Goal: Task Accomplishment & Management: Manage account settings

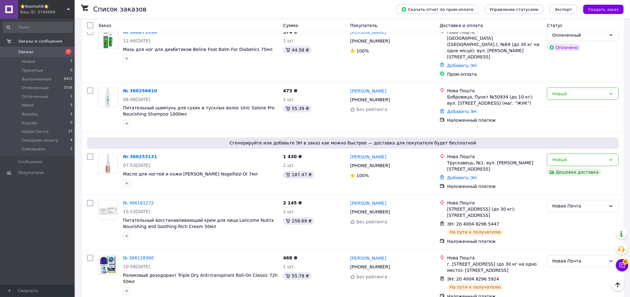
scroll to position [249, 0]
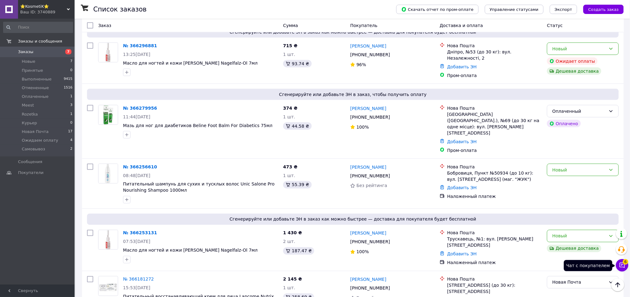
click at [620, 267] on icon at bounding box center [622, 265] width 5 height 5
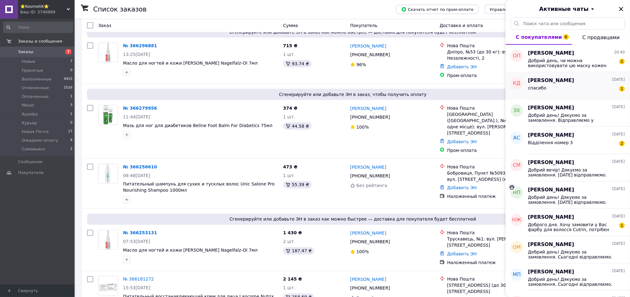
click at [602, 78] on div "[PERSON_NAME] [DATE]" at bounding box center [576, 80] width 97 height 7
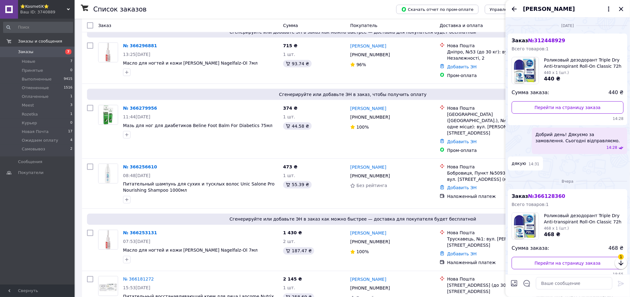
scroll to position [65, 0]
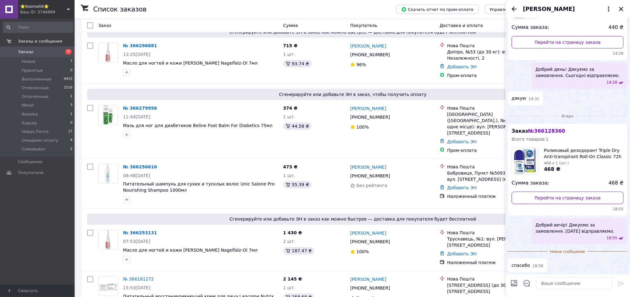
click at [622, 10] on icon "Закрыть" at bounding box center [621, 8] width 7 height 7
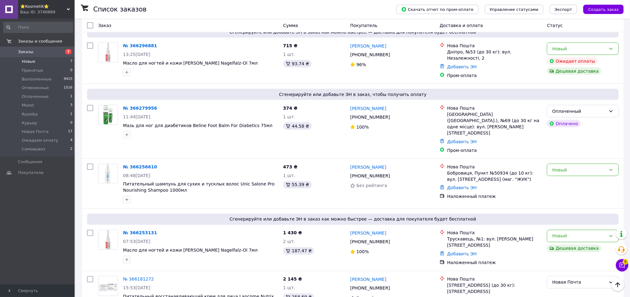
click at [30, 60] on span "Новые" at bounding box center [29, 62] width 14 height 6
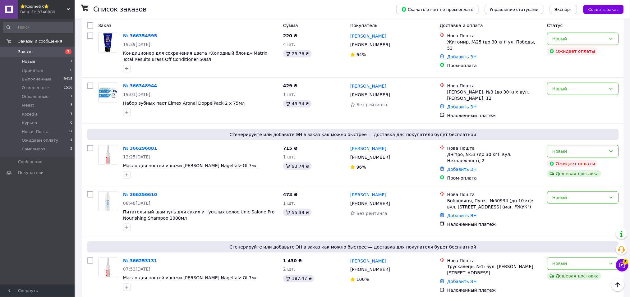
scroll to position [167, 0]
click at [136, 258] on link "№ 366253131" at bounding box center [140, 260] width 34 height 5
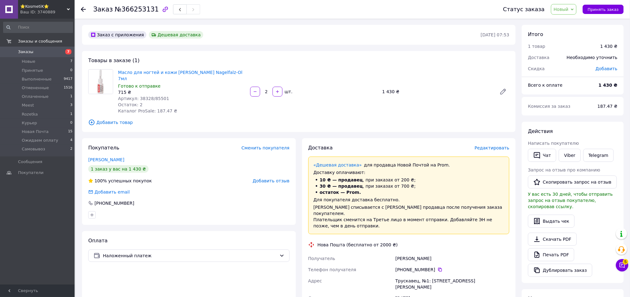
click at [138, 96] on span "Артикул: 38328/85501" at bounding box center [143, 98] width 51 height 5
copy span "38328"
click at [146, 9] on span "№366253131" at bounding box center [137, 9] width 44 height 7
drag, startPoint x: 149, startPoint y: 9, endPoint x: 90, endPoint y: 9, distance: 58.8
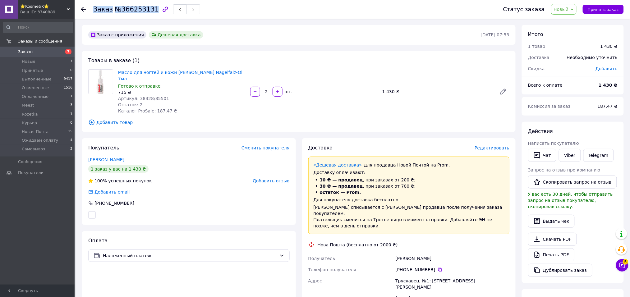
click at [90, 9] on div "Заказ №366253131 Статус заказа Новый Принят Выполнен Отменен Оплаченный Meest R…" at bounding box center [352, 9] width 543 height 19
copy h1 "Заказ №366253131"
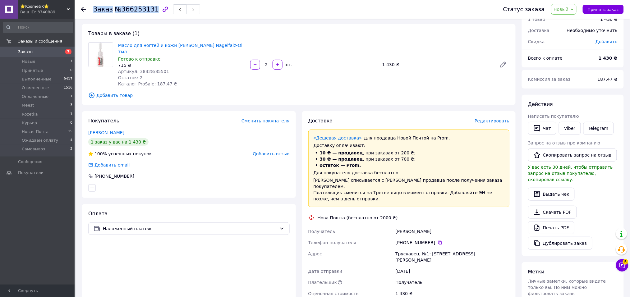
scroll to position [41, 0]
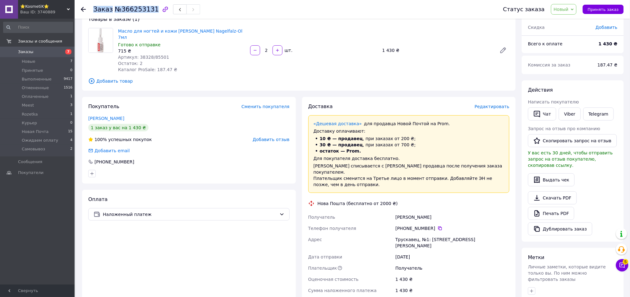
drag, startPoint x: 438, startPoint y: 205, endPoint x: 385, endPoint y: 204, distance: 52.2
click at [385, 212] on div "Получатель [PERSON_NAME] Телефон получателя [PHONE_NUMBER]   Адрес Трускавец, №…" at bounding box center [409, 268] width 204 height 113
copy div "Получатель [PERSON_NAME]"
drag, startPoint x: 431, startPoint y: 215, endPoint x: 404, endPoint y: 217, distance: 27.1
click at [404, 225] on div "[PHONE_NUMBER]" at bounding box center [452, 228] width 114 height 6
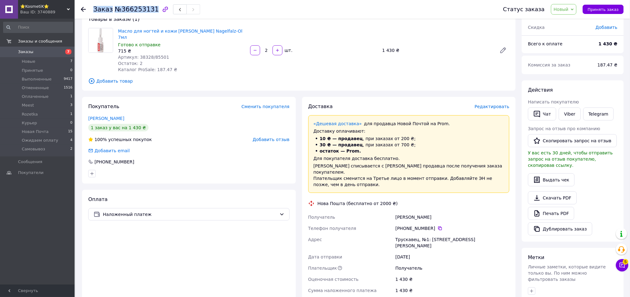
copy div "0 67 599 35 51"
drag, startPoint x: 478, startPoint y: 229, endPoint x: 389, endPoint y: 229, distance: 88.3
click at [389, 229] on div "Получатель [PERSON_NAME] Телефон получателя [PHONE_NUMBER]   Адрес Трускавец, №…" at bounding box center [409, 268] width 204 height 113
copy div "[PERSON_NAME], №1: [STREET_ADDRESS][PERSON_NAME]"
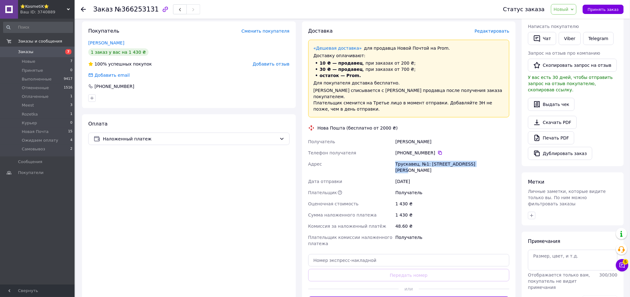
scroll to position [166, 0]
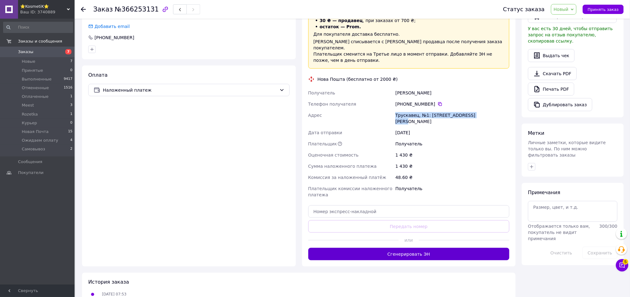
click at [399, 248] on button "Сгенерировать ЭН" at bounding box center [408, 254] width 201 height 12
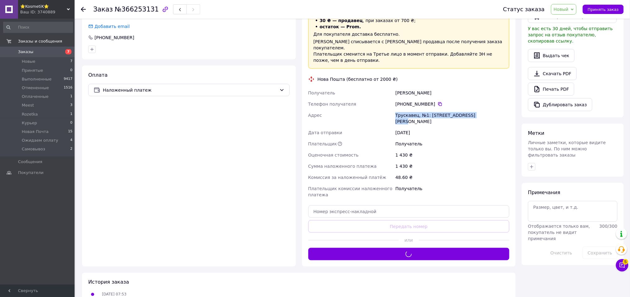
click at [567, 9] on span "Новый" at bounding box center [561, 9] width 15 height 5
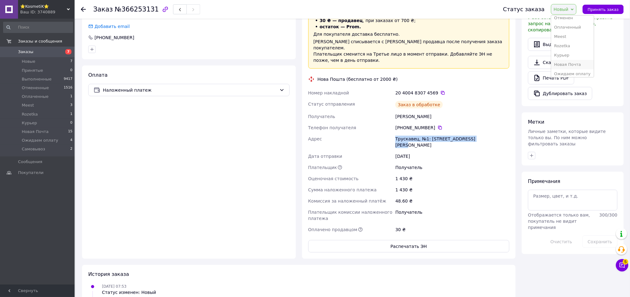
scroll to position [35, 0]
click at [571, 55] on li "Новая Почта" at bounding box center [573, 52] width 43 height 9
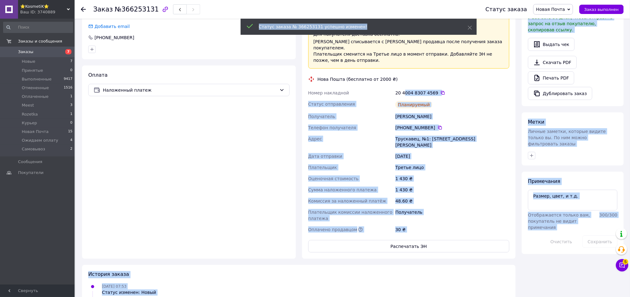
drag, startPoint x: 433, startPoint y: 82, endPoint x: 403, endPoint y: 80, distance: 29.9
click at [421, 90] on div "20 4004 8307 4569" at bounding box center [452, 93] width 114 height 6
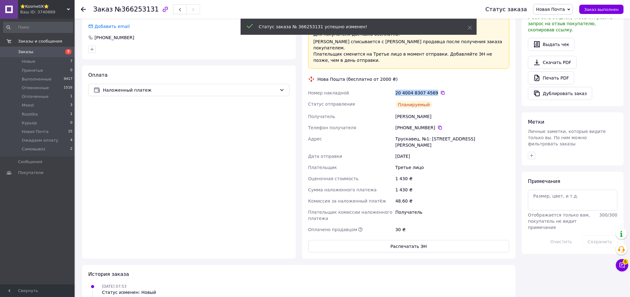
drag, startPoint x: 431, startPoint y: 81, endPoint x: 396, endPoint y: 81, distance: 34.8
click at [396, 90] on div "20 4004 8307 4569" at bounding box center [452, 93] width 114 height 6
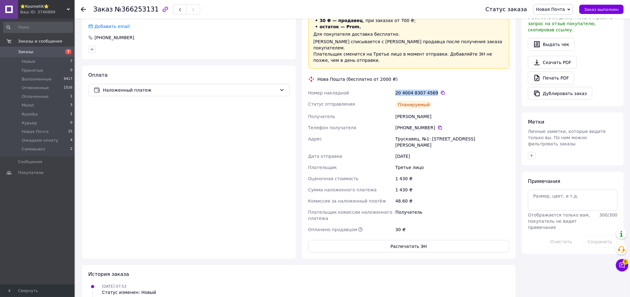
copy div "20 4004 8307 4569"
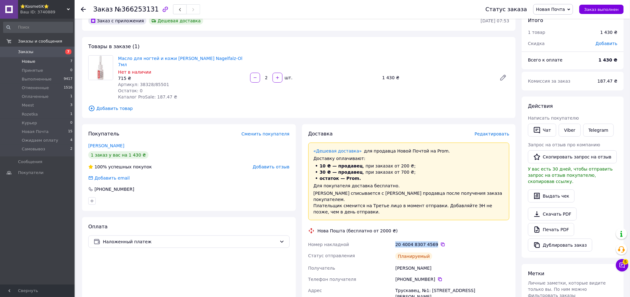
scroll to position [0, 0]
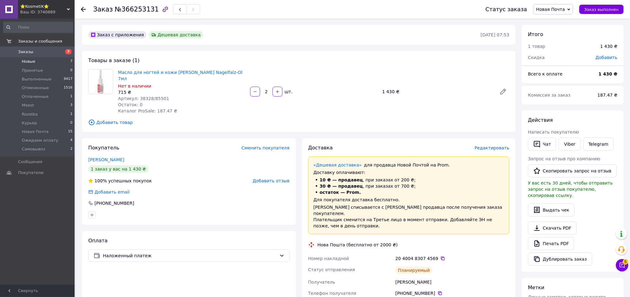
click at [30, 62] on span "Новые" at bounding box center [29, 62] width 14 height 6
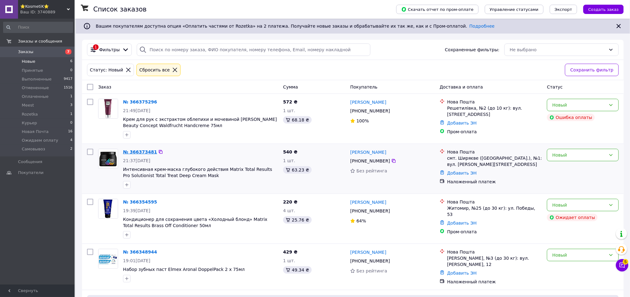
click at [140, 150] on link "№ 366373481" at bounding box center [140, 152] width 34 height 5
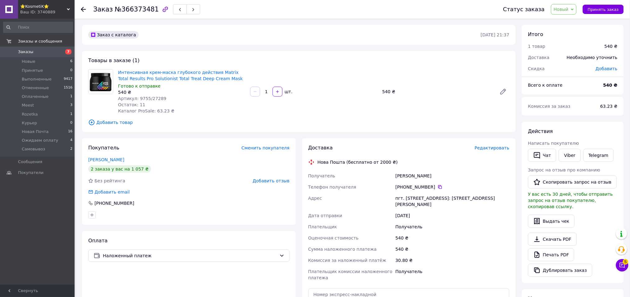
click at [138, 99] on span "Артикул: 9755/27289" at bounding box center [142, 98] width 48 height 5
copy span "9755"
click at [148, 8] on span "№366373481" at bounding box center [137, 9] width 44 height 7
click at [150, 9] on div "Заказ №366373481" at bounding box center [146, 9] width 107 height 11
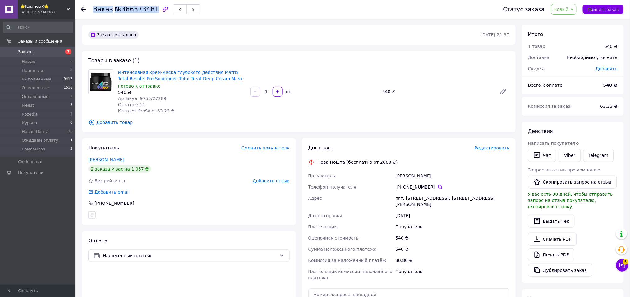
copy h1 "Заказ №366373481"
drag, startPoint x: 427, startPoint y: 178, endPoint x: 359, endPoint y: 172, distance: 68.7
click at [359, 172] on div "Получатель Дупіряк [PERSON_NAME] Телефон получателя [PHONE_NUMBER]   [GEOGRAPHI…" at bounding box center [409, 226] width 204 height 113
copy div "Получатель [PERSON_NAME]"
drag, startPoint x: 431, startPoint y: 187, endPoint x: 404, endPoint y: 187, distance: 27.0
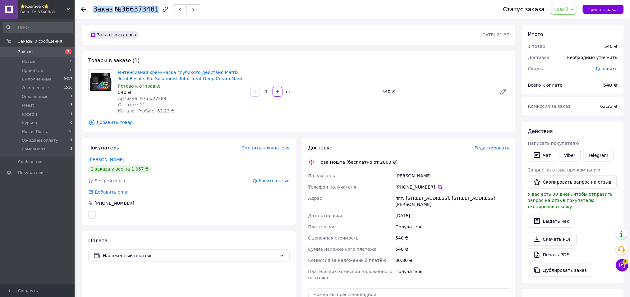
click at [404, 187] on div "[PHONE_NUMBER]" at bounding box center [452, 187] width 114 height 6
copy div "0 98 509 72 95"
drag, startPoint x: 507, startPoint y: 198, endPoint x: 394, endPoint y: 192, distance: 114.0
click at [394, 192] on div "Получатель Дупіряк [PERSON_NAME] Телефон получателя [PHONE_NUMBER]   [GEOGRAPHI…" at bounding box center [409, 226] width 204 height 113
click at [392, 199] on div "Адрес" at bounding box center [350, 201] width 87 height 17
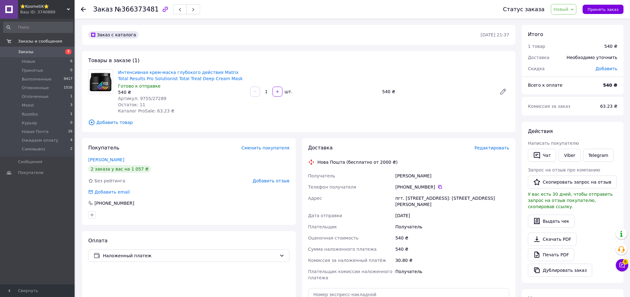
drag, startPoint x: 392, startPoint y: 199, endPoint x: 505, endPoint y: 199, distance: 112.9
click at [505, 199] on div "Получатель Дупіряк [PERSON_NAME] Телефон получателя [PHONE_NUMBER]   [GEOGRAPHI…" at bounding box center [409, 226] width 204 height 113
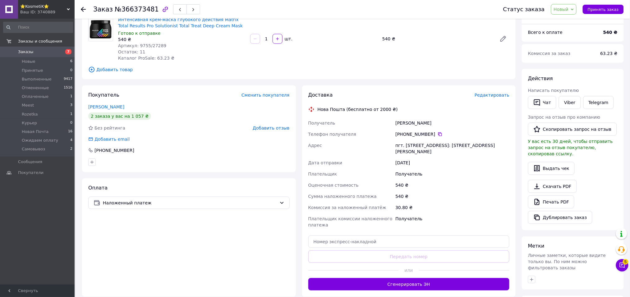
scroll to position [83, 0]
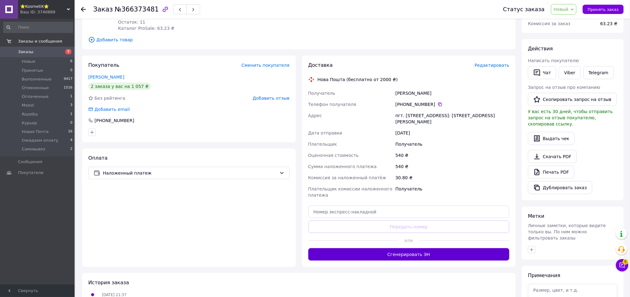
click at [391, 248] on button "Сгенерировать ЭН" at bounding box center [408, 254] width 201 height 12
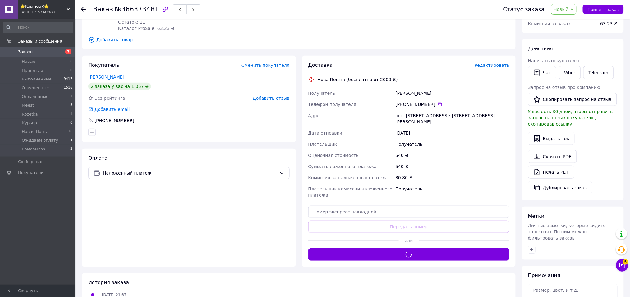
click at [569, 11] on span "Новый" at bounding box center [561, 9] width 15 height 5
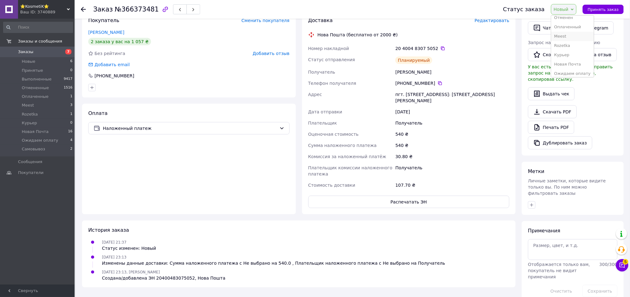
scroll to position [35, 0]
click at [573, 53] on li "Новая Почта" at bounding box center [573, 52] width 43 height 9
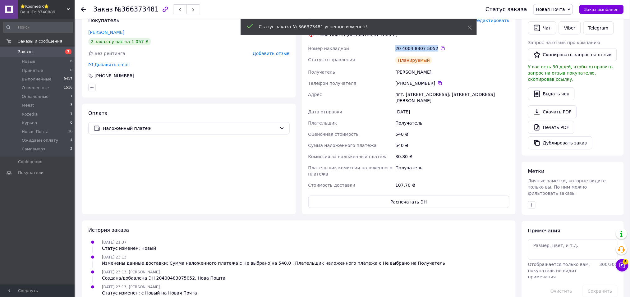
drag, startPoint x: 432, startPoint y: 49, endPoint x: 395, endPoint y: 48, distance: 37.3
click at [395, 48] on div "20 4004 8307 5052" at bounding box center [452, 48] width 117 height 11
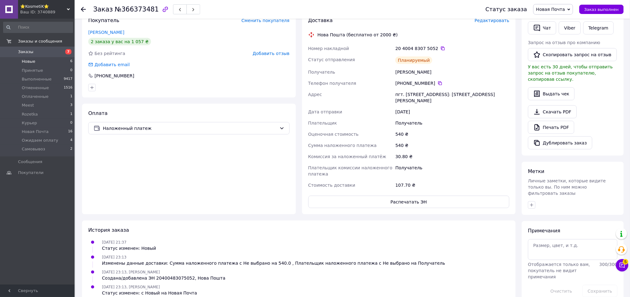
click at [53, 58] on li "Новые 6" at bounding box center [38, 61] width 76 height 9
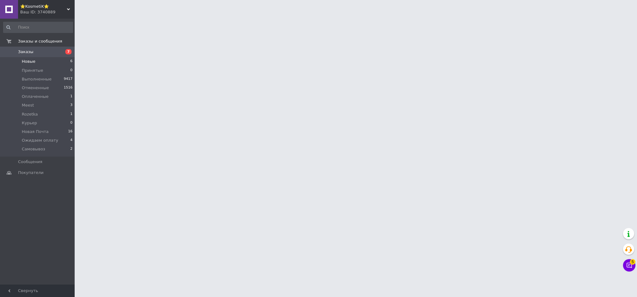
click at [62, 62] on li "Новые 6" at bounding box center [38, 61] width 76 height 9
click at [50, 59] on li "Новые 6" at bounding box center [38, 61] width 76 height 9
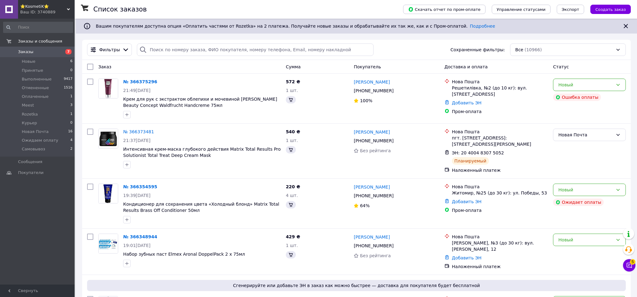
click at [47, 50] on span "Заказы" at bounding box center [37, 52] width 39 height 6
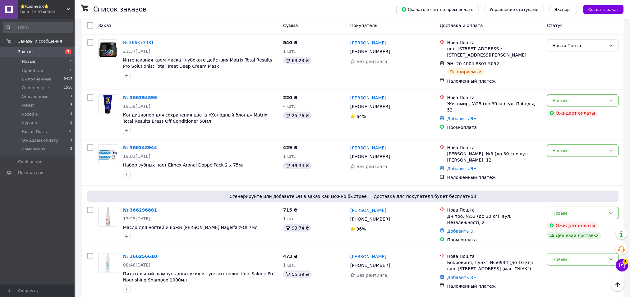
scroll to position [112, 0]
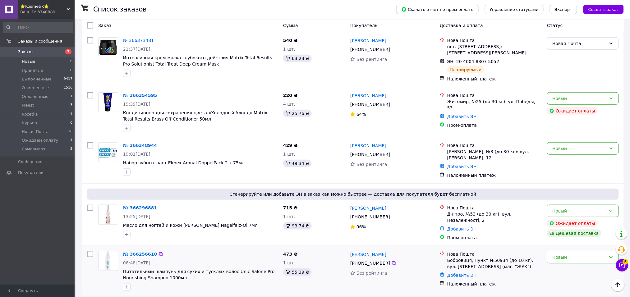
click at [139, 252] on link "№ 366256610" at bounding box center [140, 254] width 34 height 5
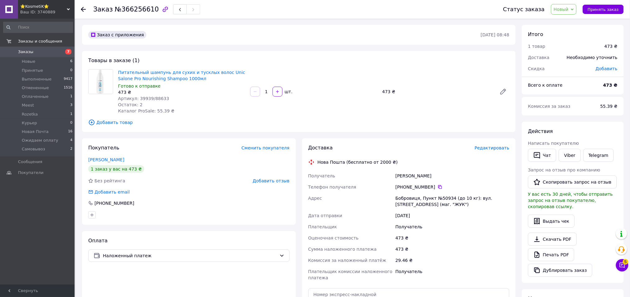
click at [141, 99] on span "Артикул: 39939/88633" at bounding box center [143, 98] width 51 height 5
click at [150, 8] on div "Заказ №366256610" at bounding box center [146, 9] width 107 height 11
drag, startPoint x: 438, startPoint y: 174, endPoint x: 350, endPoint y: 166, distance: 88.1
click at [350, 166] on div "Доставка Редактировать Нова Пошта (бесплатно от 2000 ₴) Получатель [PERSON_NAME…" at bounding box center [408, 244] width 201 height 199
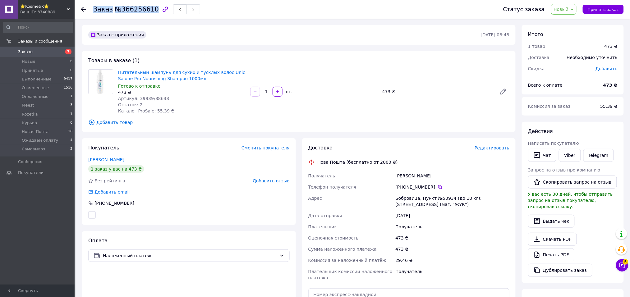
drag, startPoint x: 431, startPoint y: 187, endPoint x: 403, endPoint y: 185, distance: 28.3
click at [403, 185] on div "[PHONE_NUMBER]" at bounding box center [452, 187] width 114 height 6
drag, startPoint x: 430, startPoint y: 204, endPoint x: 388, endPoint y: 197, distance: 42.9
click at [388, 197] on div "Получатель [PERSON_NAME] Телефон получателя [PHONE_NUMBER]   Адрес Бобровица, П…" at bounding box center [409, 226] width 204 height 113
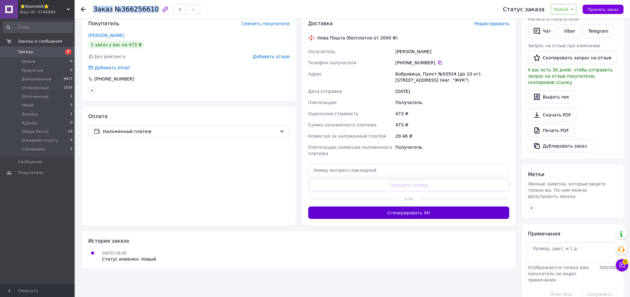
click at [397, 209] on button "Сгенерировать ЭН" at bounding box center [408, 213] width 201 height 12
click at [567, 9] on span "Новый" at bounding box center [561, 9] width 15 height 5
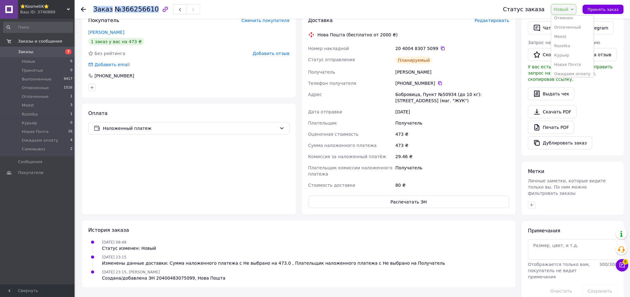
scroll to position [35, 0]
click at [568, 49] on li "Новая Почта" at bounding box center [573, 52] width 43 height 9
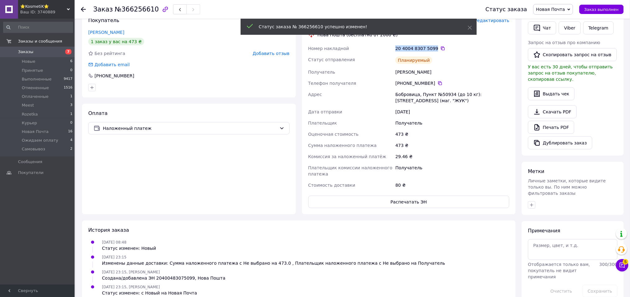
drag, startPoint x: 433, startPoint y: 49, endPoint x: 394, endPoint y: 49, distance: 39.2
click at [394, 49] on div "Номер накладной 20 4004 8307 5099   Статус отправления Планируемый Получатель […" at bounding box center [409, 117] width 204 height 148
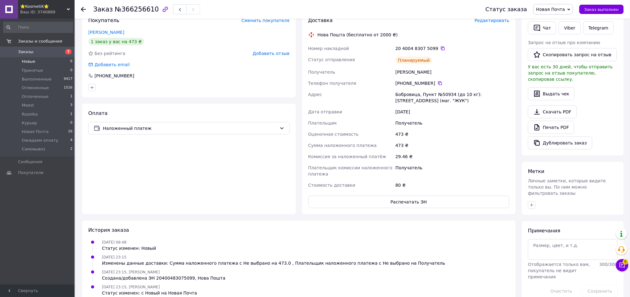
click at [52, 62] on li "Новые 6" at bounding box center [38, 61] width 76 height 9
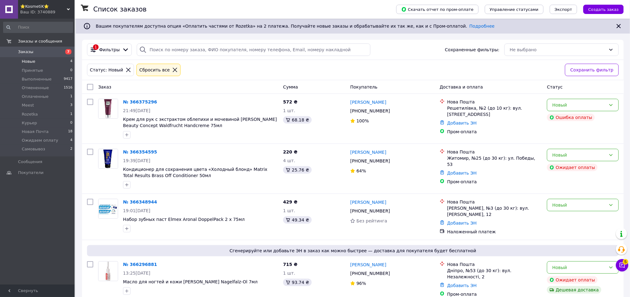
scroll to position [7, 0]
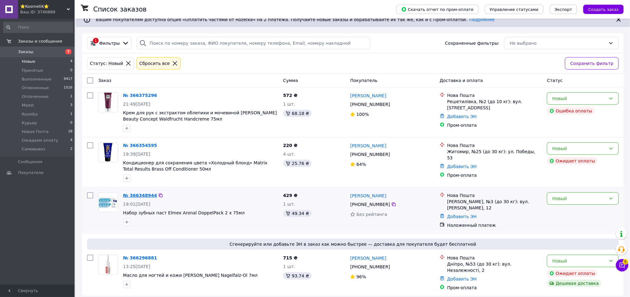
click at [143, 194] on link "№ 366348944" at bounding box center [140, 195] width 34 height 5
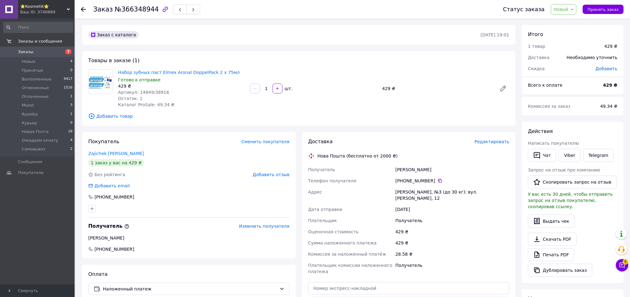
click at [141, 91] on span "Артикул: 14849/38916" at bounding box center [143, 92] width 51 height 5
click at [149, 9] on div "Заказ №366348944" at bounding box center [146, 9] width 107 height 11
drag, startPoint x: 432, startPoint y: 167, endPoint x: 391, endPoint y: 167, distance: 40.1
click at [391, 167] on div "Получатель [PERSON_NAME] Телефон получателя [PHONE_NUMBER]   [PERSON_NAME], № 3…" at bounding box center [409, 220] width 204 height 113
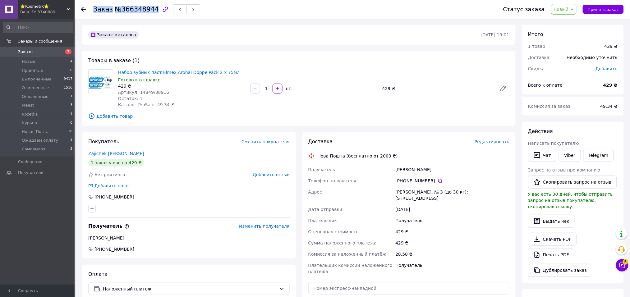
drag, startPoint x: 431, startPoint y: 180, endPoint x: 404, endPoint y: 180, distance: 26.4
click at [404, 180] on div "[PHONE_NUMBER]" at bounding box center [452, 181] width 114 height 6
drag, startPoint x: 487, startPoint y: 190, endPoint x: 392, endPoint y: 191, distance: 95.1
click at [392, 191] on div "Получатель [PERSON_NAME] Телефон получателя [PHONE_NUMBER]   [PERSON_NAME], № 3…" at bounding box center [409, 220] width 204 height 113
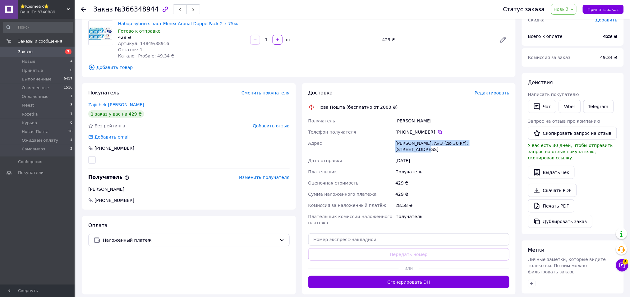
scroll to position [127, 0]
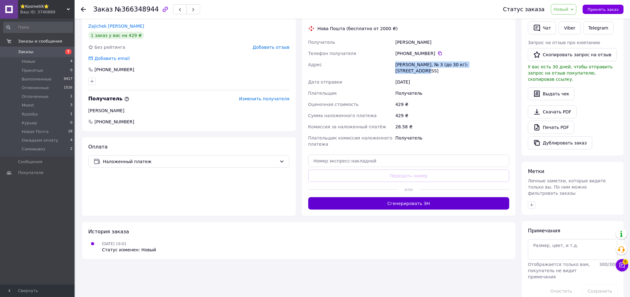
click at [440, 197] on button "Сгенерировать ЭН" at bounding box center [408, 203] width 201 height 12
click at [538, 32] on button "Чат" at bounding box center [542, 27] width 28 height 13
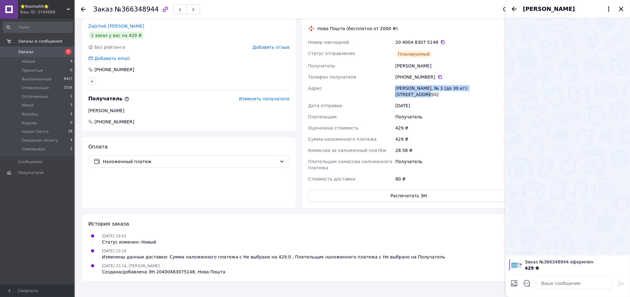
click at [620, 8] on icon "Закрыть" at bounding box center [621, 8] width 7 height 7
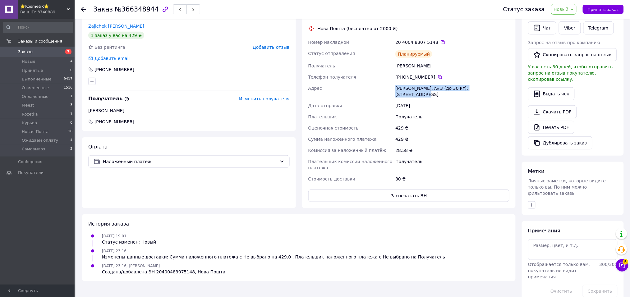
click at [564, 10] on span "Новый" at bounding box center [561, 9] width 15 height 5
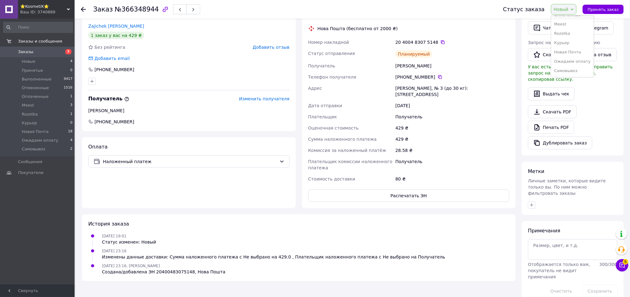
click at [568, 52] on li "Новая Почта" at bounding box center [573, 52] width 43 height 9
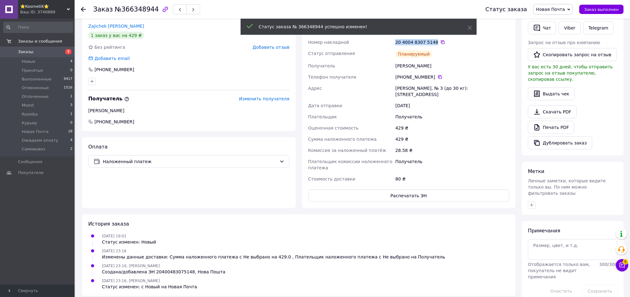
drag, startPoint x: 432, startPoint y: 43, endPoint x: 390, endPoint y: 42, distance: 41.3
click at [390, 42] on div "Номер накладной 20 4004 8307 5148   Статус отправления Планируемый Получатель […" at bounding box center [409, 111] width 204 height 148
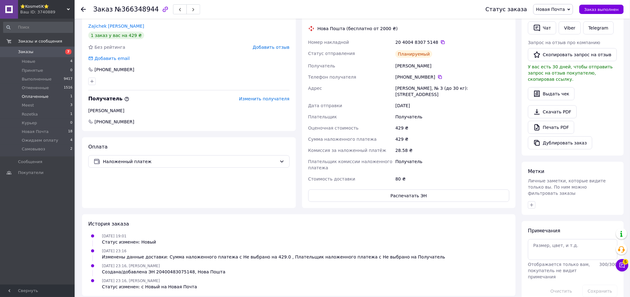
click at [45, 92] on li "Оплаченные 1" at bounding box center [38, 96] width 76 height 9
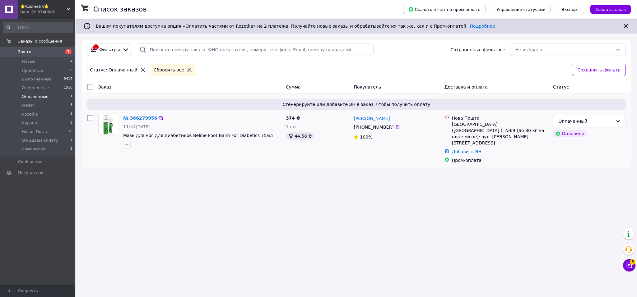
click at [126, 119] on link "№ 366279956" at bounding box center [140, 118] width 34 height 5
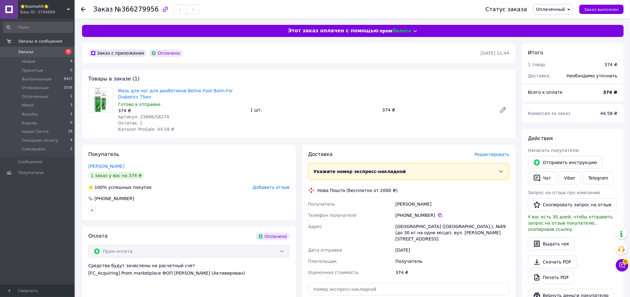
click at [140, 117] on span "Артикул: 23886/58274" at bounding box center [143, 116] width 51 height 5
click at [149, 7] on div "Заказ №366279956" at bounding box center [146, 9] width 107 height 11
drag, startPoint x: 425, startPoint y: 203, endPoint x: 379, endPoint y: 203, distance: 46.3
click at [379, 203] on div "Получатель [PERSON_NAME] Телефон получателя [PHONE_NUMBER]   Адрес г. [GEOGRAPH…" at bounding box center [409, 239] width 204 height 80
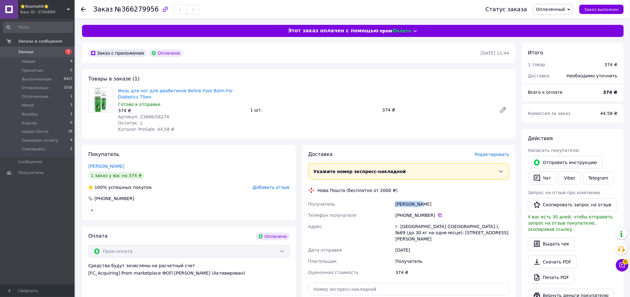
drag, startPoint x: 431, startPoint y: 214, endPoint x: 403, endPoint y: 214, distance: 27.4
click at [403, 214] on div "[PHONE_NUMBER]" at bounding box center [452, 215] width 114 height 6
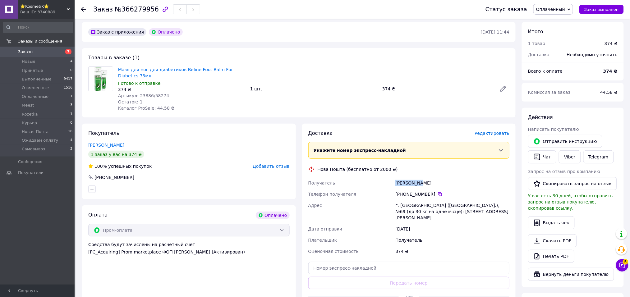
scroll to position [41, 0]
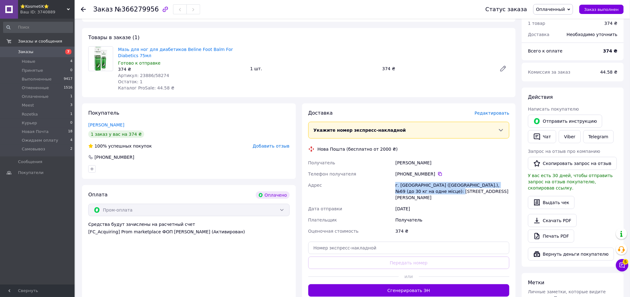
drag, startPoint x: 450, startPoint y: 196, endPoint x: 382, endPoint y: 186, distance: 68.8
click at [382, 186] on div "Получатель [PERSON_NAME] Телефон получателя [PHONE_NUMBER]   Адрес г. [GEOGRAPH…" at bounding box center [409, 197] width 204 height 80
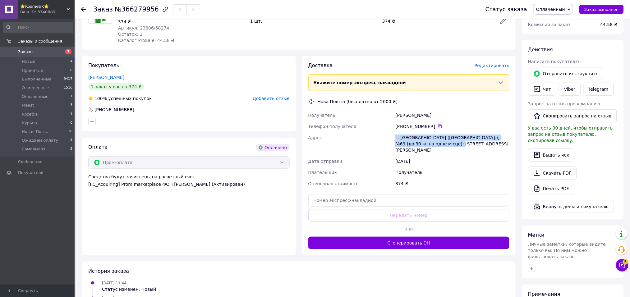
scroll to position [124, 0]
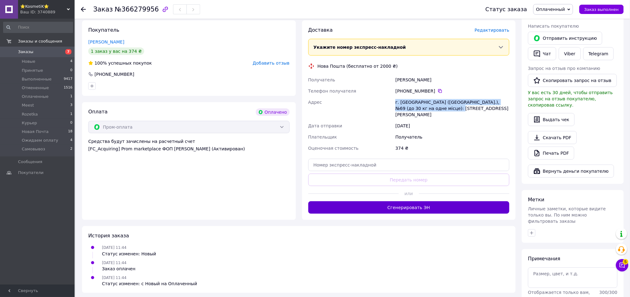
click at [367, 201] on button "Сгенерировать ЭН" at bounding box center [408, 207] width 201 height 12
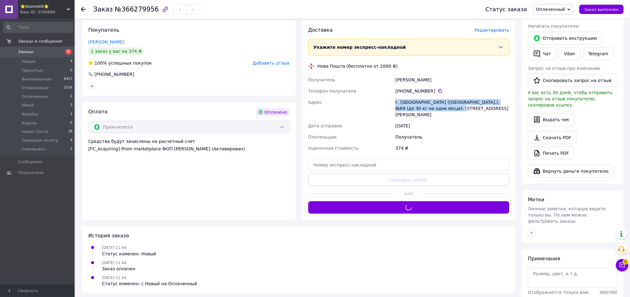
click at [551, 12] on span "Оплаченный" at bounding box center [550, 9] width 29 height 5
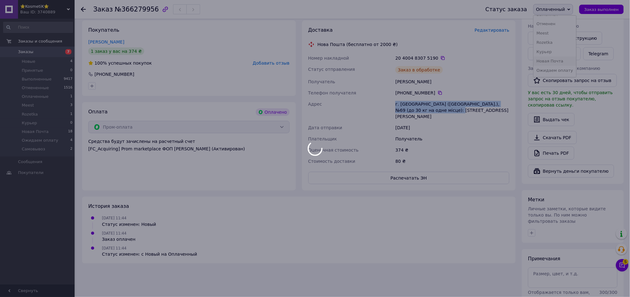
scroll to position [25, 0]
click at [555, 50] on div at bounding box center [315, 148] width 630 height 297
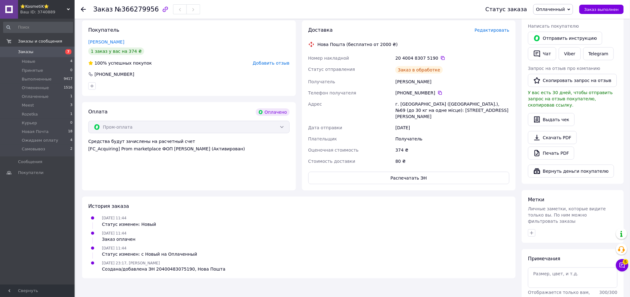
click at [553, 5] on span "Оплаченный" at bounding box center [553, 9] width 40 height 11
click at [555, 52] on li "Новая Почта" at bounding box center [555, 52] width 43 height 9
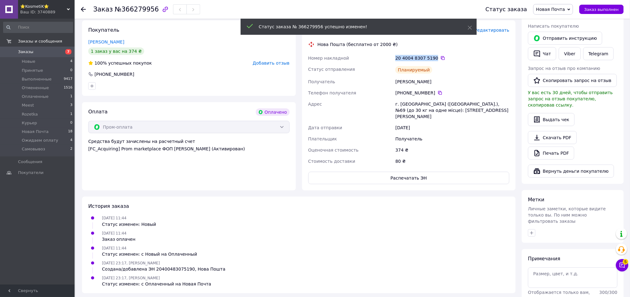
drag, startPoint x: 433, startPoint y: 57, endPoint x: 396, endPoint y: 57, distance: 37.0
click at [396, 57] on div "20 4004 8307 5190" at bounding box center [452, 58] width 114 height 6
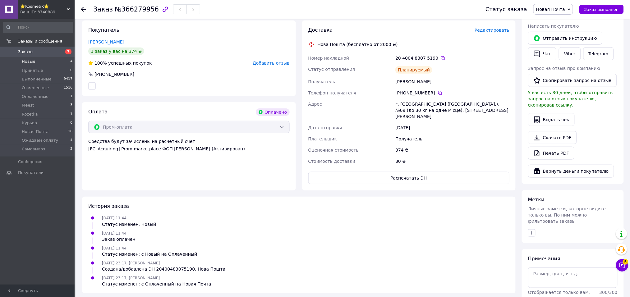
click at [32, 60] on span "Новые" at bounding box center [29, 62] width 14 height 6
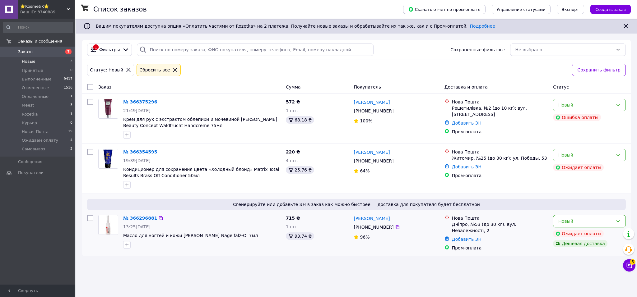
click at [135, 216] on link "№ 366296881" at bounding box center [140, 218] width 34 height 5
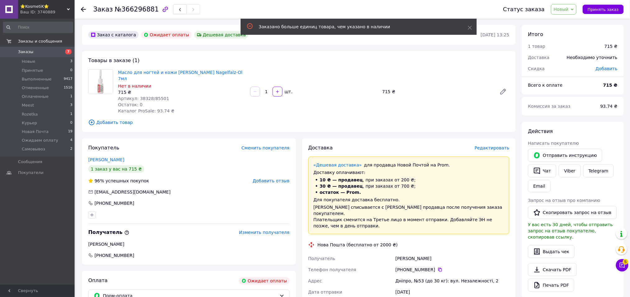
click at [141, 96] on span "Артикул: 38328/85501" at bounding box center [143, 98] width 51 height 5
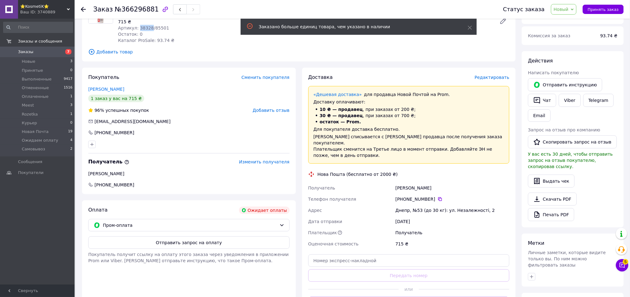
scroll to position [18, 0]
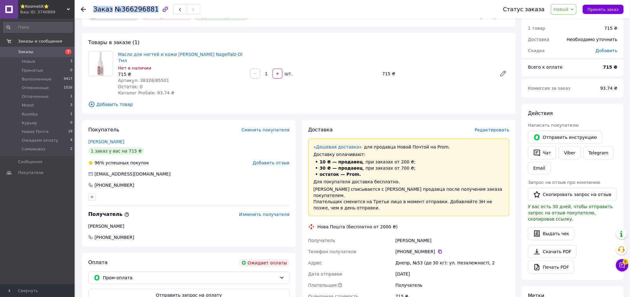
drag, startPoint x: 149, startPoint y: 7, endPoint x: 85, endPoint y: 7, distance: 64.7
click at [85, 7] on div "Заказ №366296881 Статус заказа Новый Принят Выполнен Отменен Оплаченный Meest R…" at bounding box center [352, 9] width 543 height 19
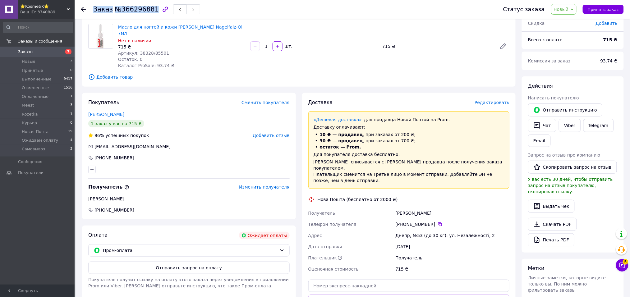
scroll to position [60, 0]
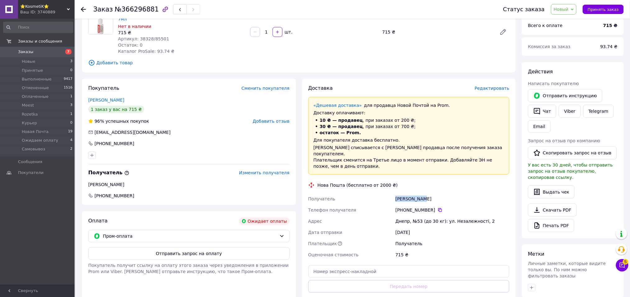
drag, startPoint x: 427, startPoint y: 186, endPoint x: 381, endPoint y: 182, distance: 46.5
click at [381, 193] on div "Получатель [PERSON_NAME] Телефон получателя [PHONE_NUMBER]   Адрес Днепр, №53 (…" at bounding box center [409, 226] width 204 height 67
drag, startPoint x: 432, startPoint y: 197, endPoint x: 404, endPoint y: 197, distance: 27.4
click at [404, 207] on div "[PHONE_NUMBER]" at bounding box center [452, 210] width 114 height 6
drag, startPoint x: 484, startPoint y: 207, endPoint x: 386, endPoint y: 210, distance: 98.0
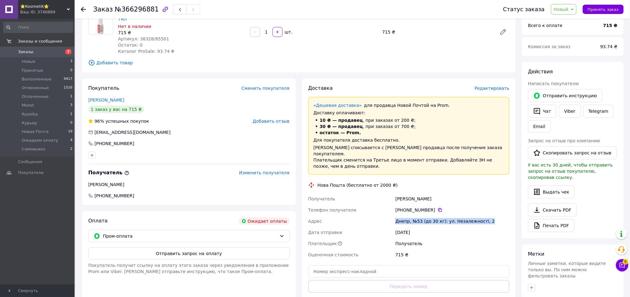
click at [386, 210] on div "Получатель [PERSON_NAME] Телефон получателя [PHONE_NUMBER]   Адрес Днепр, №53 (…" at bounding box center [409, 226] width 204 height 67
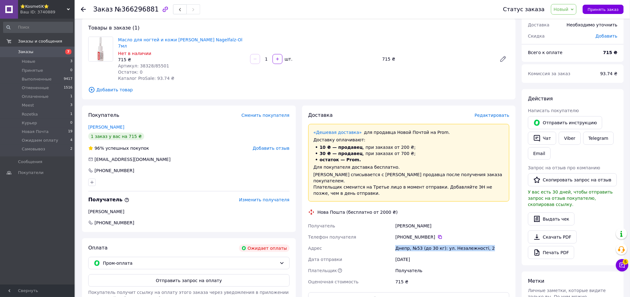
scroll to position [18, 0]
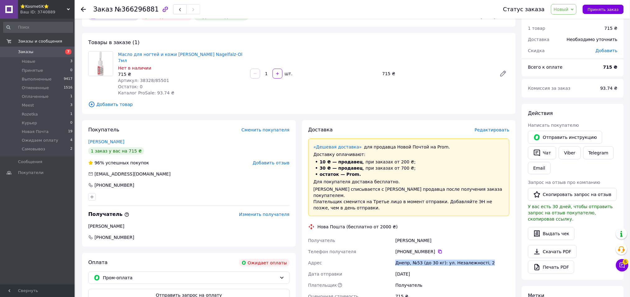
click at [577, 9] on span "Новый" at bounding box center [564, 9] width 26 height 11
click at [575, 22] on li "Принят" at bounding box center [573, 21] width 43 height 9
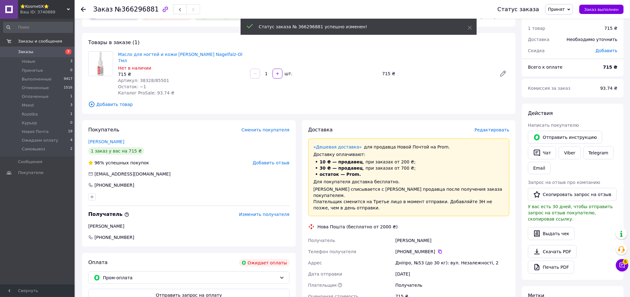
click at [46, 60] on li "Новые 3" at bounding box center [38, 61] width 76 height 9
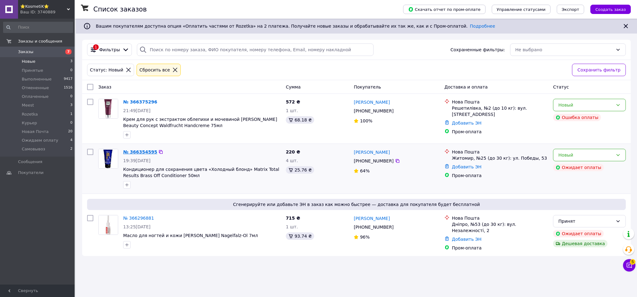
click at [138, 153] on link "№ 366354595" at bounding box center [140, 152] width 34 height 5
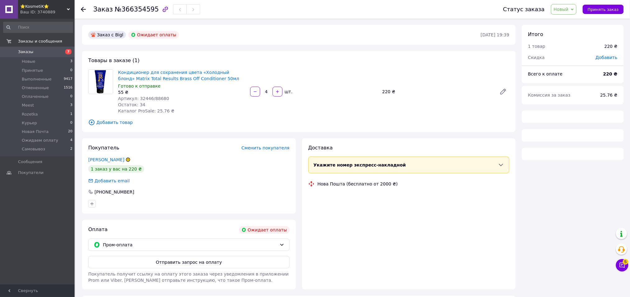
click at [142, 99] on span "Артикул: 32446/88680" at bounding box center [143, 98] width 51 height 5
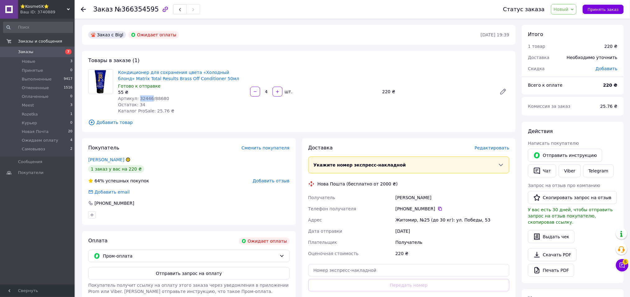
click at [142, 99] on span "Артикул: 32446/88680" at bounding box center [143, 98] width 51 height 5
click at [141, 100] on span "Артикул: 32446/88680" at bounding box center [143, 98] width 51 height 5
drag, startPoint x: 150, startPoint y: 8, endPoint x: 92, endPoint y: 7, distance: 58.1
click at [92, 7] on div "Заказ №366354595 Статус заказа Новый Принят Выполнен Отменен Оплаченный Meest R…" at bounding box center [352, 9] width 543 height 19
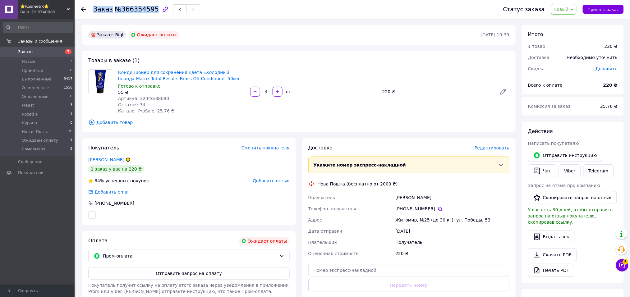
drag, startPoint x: 441, startPoint y: 201, endPoint x: 391, endPoint y: 198, distance: 50.7
click at [391, 198] on div "Получатель [PERSON_NAME] Телефон получателя [PHONE_NUMBER]   [PERSON_NAME], №25…" at bounding box center [409, 225] width 204 height 67
drag, startPoint x: 431, startPoint y: 210, endPoint x: 404, endPoint y: 209, distance: 27.1
click at [404, 209] on div "[PHONE_NUMBER]" at bounding box center [452, 209] width 114 height 6
drag, startPoint x: 492, startPoint y: 218, endPoint x: 392, endPoint y: 219, distance: 100.1
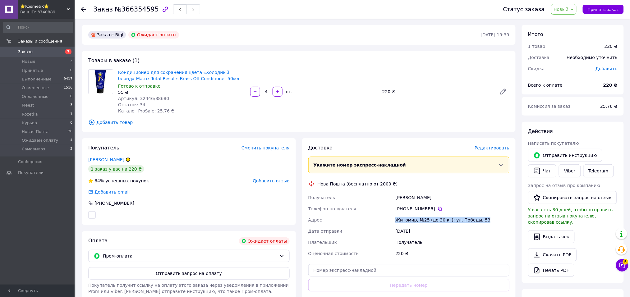
click at [392, 219] on div "Получатель [PERSON_NAME] Телефон получателя [PHONE_NUMBER]   [PERSON_NAME], №25…" at bounding box center [409, 225] width 204 height 67
click at [569, 9] on span "Новый" at bounding box center [561, 9] width 15 height 5
click at [575, 22] on li "Принят" at bounding box center [573, 21] width 43 height 9
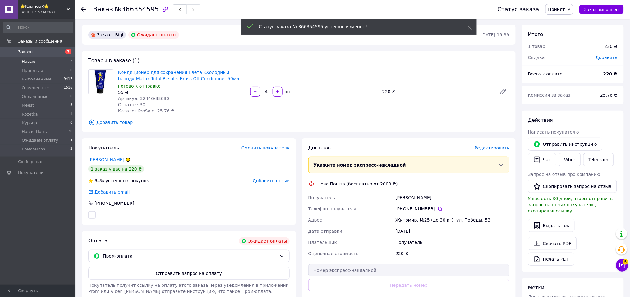
click at [48, 64] on li "Новые 3" at bounding box center [38, 61] width 76 height 9
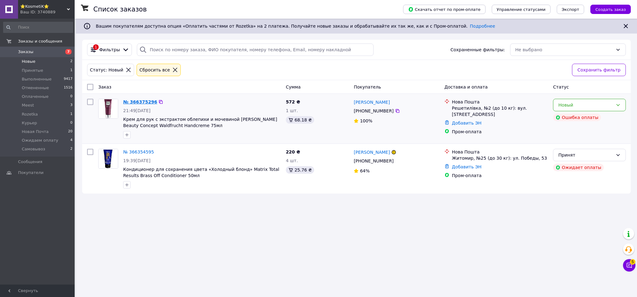
click at [137, 100] on link "№ 366375296" at bounding box center [140, 101] width 34 height 5
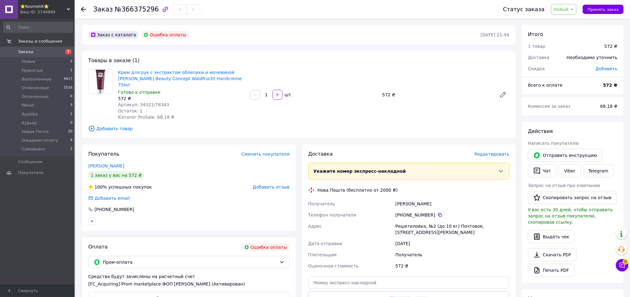
click at [138, 102] on span "Артикул: 34321/78343" at bounding box center [143, 104] width 51 height 5
click at [150, 10] on div "Заказ №366375296" at bounding box center [146, 9] width 107 height 11
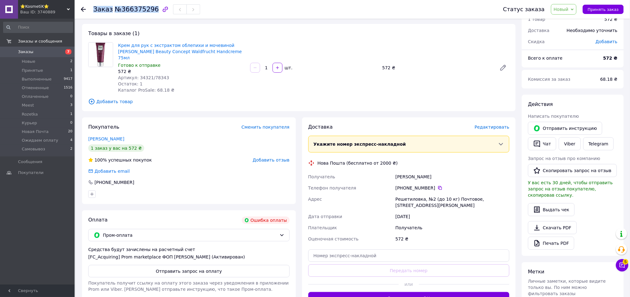
scroll to position [41, 0]
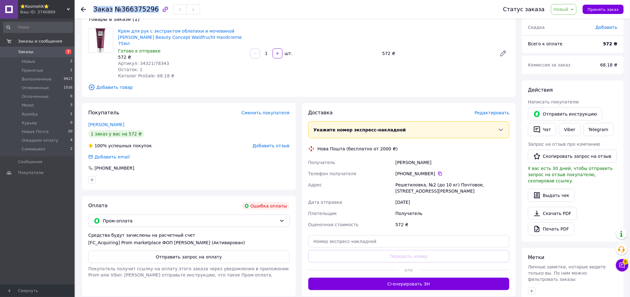
drag, startPoint x: 433, startPoint y: 154, endPoint x: 394, endPoint y: 153, distance: 39.2
click at [394, 157] on div "Получатель [PERSON_NAME] Телефон получателя [PHONE_NUMBER]   Адрес Решетиловка,…" at bounding box center [409, 193] width 204 height 73
drag, startPoint x: 430, startPoint y: 167, endPoint x: 419, endPoint y: 167, distance: 11.5
click at [419, 171] on div "[PHONE_NUMBER]" at bounding box center [452, 174] width 114 height 6
drag, startPoint x: 431, startPoint y: 168, endPoint x: 404, endPoint y: 168, distance: 27.0
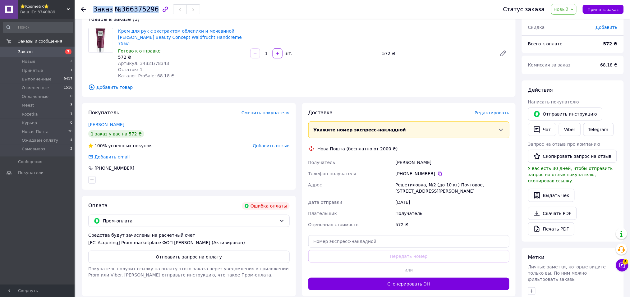
click at [404, 171] on div "[PHONE_NUMBER]" at bounding box center [452, 174] width 114 height 6
drag, startPoint x: 411, startPoint y: 185, endPoint x: 380, endPoint y: 180, distance: 32.1
click at [380, 180] on div "Получатель [PERSON_NAME] Телефон получателя [PHONE_NUMBER]   Адрес Решетиловка,…" at bounding box center [409, 193] width 204 height 73
click at [564, 11] on span "Новый" at bounding box center [561, 9] width 15 height 5
click at [566, 20] on li "Принят" at bounding box center [573, 21] width 43 height 9
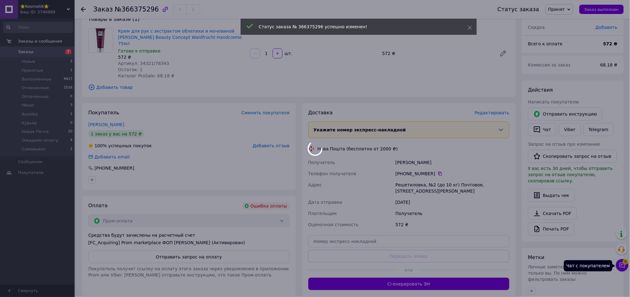
click at [622, 264] on div at bounding box center [315, 148] width 630 height 297
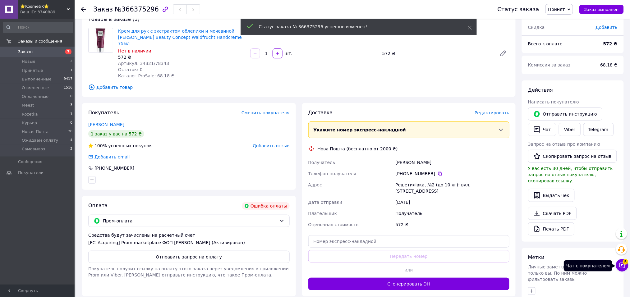
click at [624, 266] on icon at bounding box center [622, 265] width 6 height 6
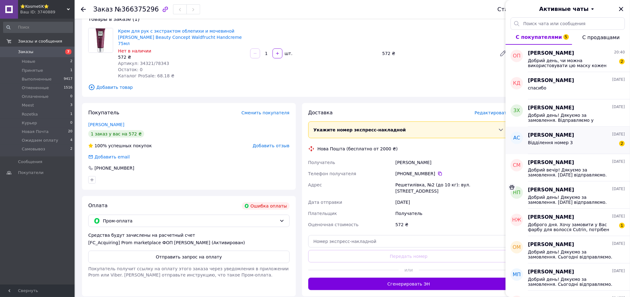
click at [574, 141] on div "Відділення номер 3 2" at bounding box center [576, 144] width 97 height 10
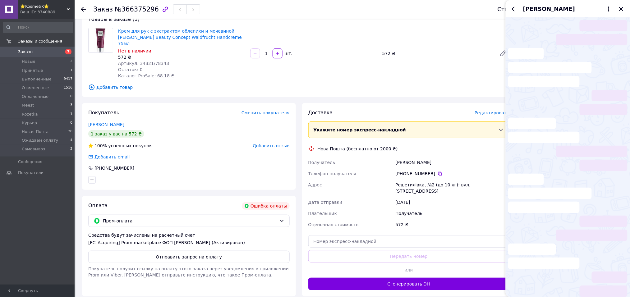
scroll to position [78, 0]
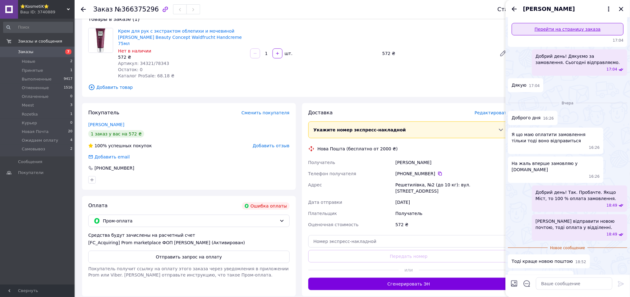
click at [568, 26] on link "Перейти на страницу заказа" at bounding box center [568, 29] width 112 height 12
click at [549, 35] on link "Перейти на страницу заказа" at bounding box center [568, 29] width 112 height 12
click at [48, 62] on li "Новые 2" at bounding box center [38, 61] width 76 height 9
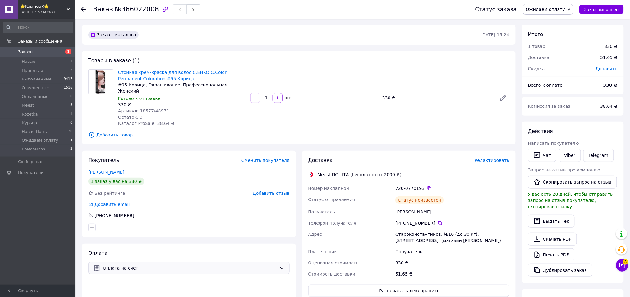
click at [271, 265] on span "Оплата на счет" at bounding box center [190, 268] width 174 height 7
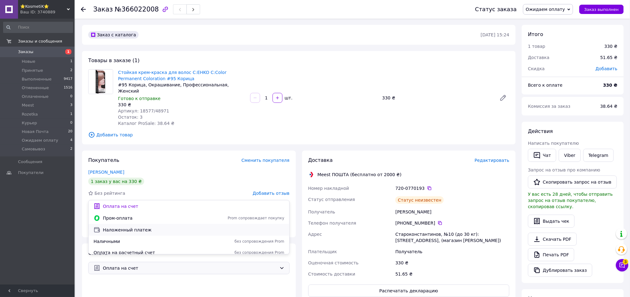
click at [154, 230] on span "Наложенный платеж" at bounding box center [194, 230] width 182 height 6
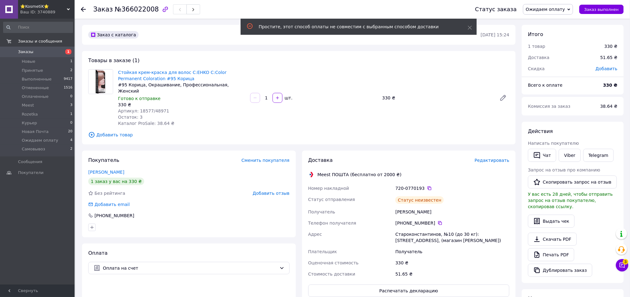
click at [492, 158] on span "Редактировать" at bounding box center [492, 160] width 35 height 5
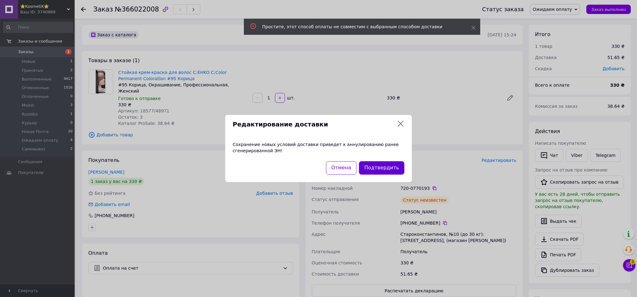
click at [377, 166] on button "Подтвердить" at bounding box center [381, 167] width 45 height 13
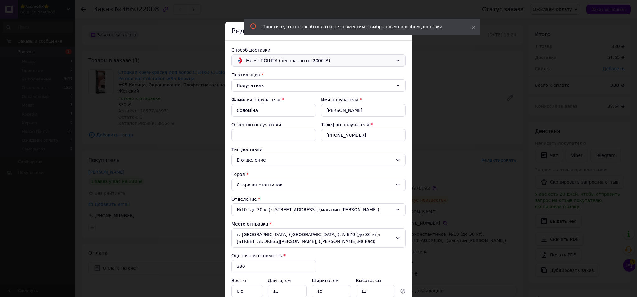
click at [275, 63] on span "Meest ПОШТА (бесплатно от 2000 ₴)" at bounding box center [319, 60] width 147 height 7
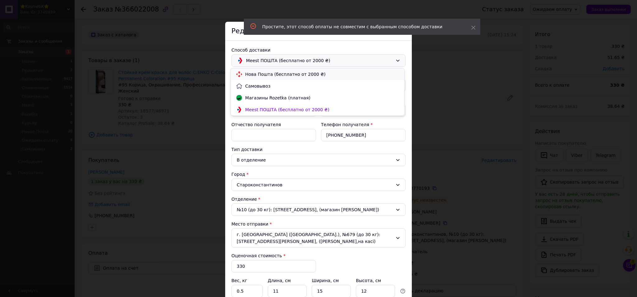
click at [270, 76] on span "Нова Пошта (бесплатно от 2000 ₴)" at bounding box center [322, 74] width 154 height 6
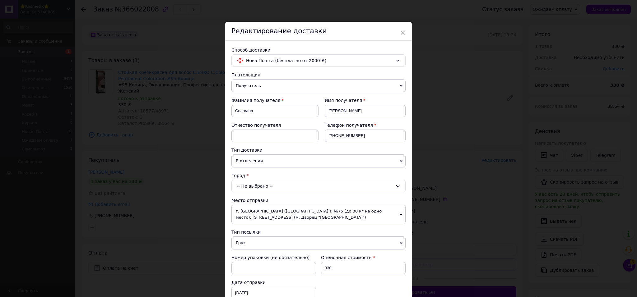
click at [307, 184] on div "-- Не выбрано --" at bounding box center [318, 186] width 174 height 12
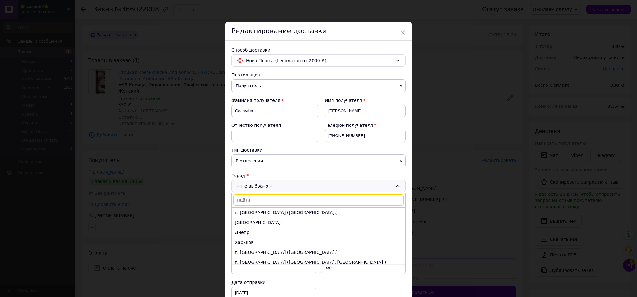
click at [297, 198] on input at bounding box center [318, 200] width 170 height 11
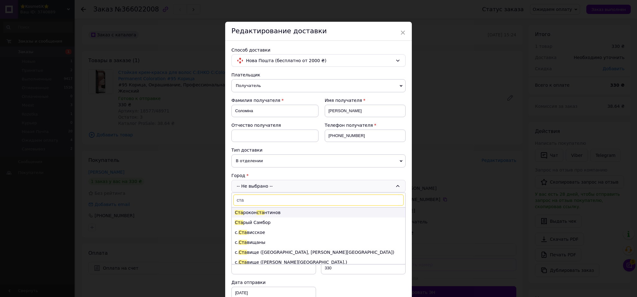
type input "ста"
click at [282, 213] on li "Ста рокон ста нтинов" at bounding box center [318, 213] width 173 height 10
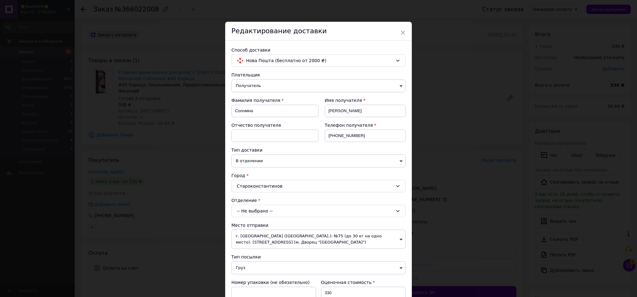
click at [286, 209] on div "-- Не выбрано --" at bounding box center [318, 211] width 174 height 12
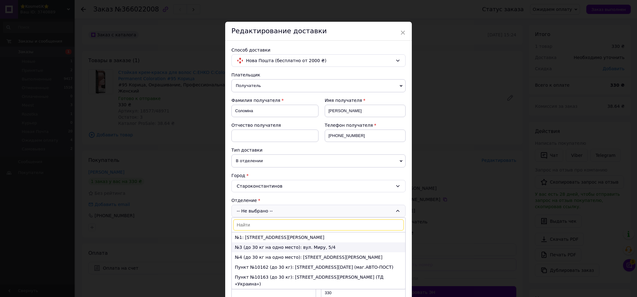
click at [271, 246] on li "№3 (до 30 кг на одно место): вул. Миру, 5/4" at bounding box center [318, 247] width 173 height 10
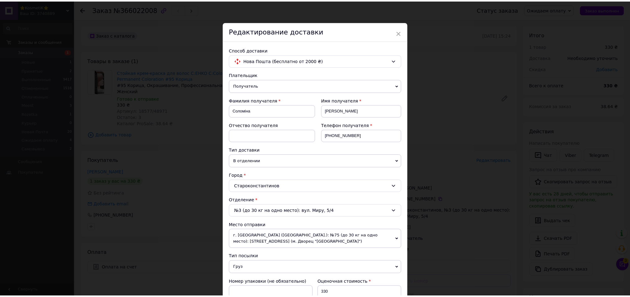
scroll to position [124, 0]
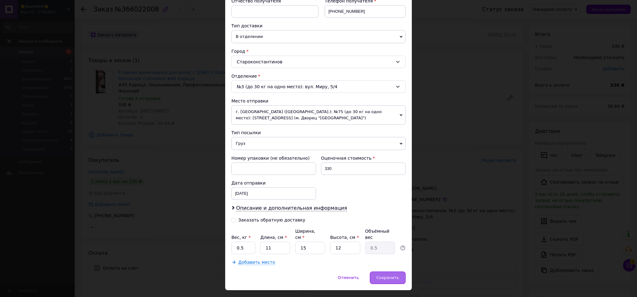
click at [382, 275] on span "Сохранить" at bounding box center [387, 277] width 23 height 5
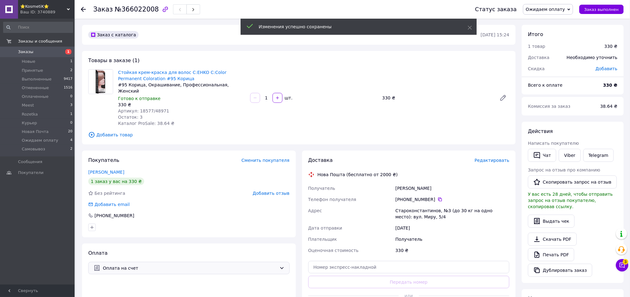
click at [252, 265] on span "Оплата на счет" at bounding box center [190, 268] width 174 height 7
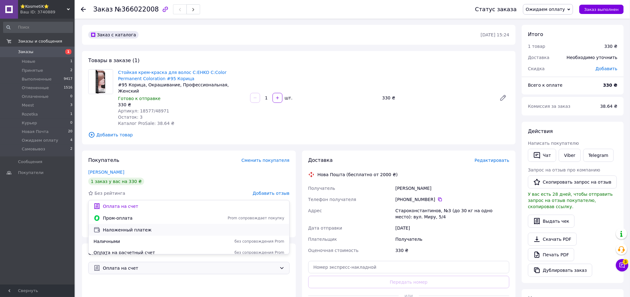
click at [160, 233] on span "Наложенный платеж" at bounding box center [194, 230] width 182 height 6
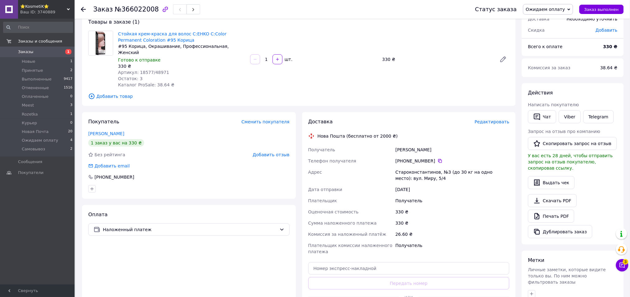
scroll to position [83, 0]
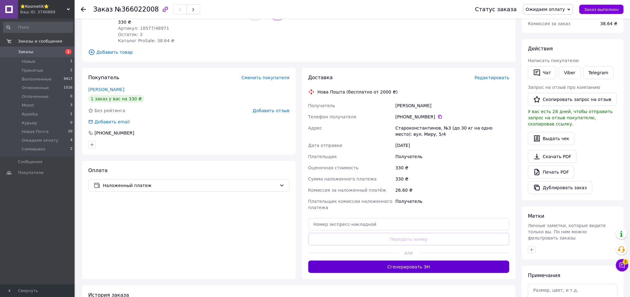
click at [374, 261] on button "Сгенерировать ЭН" at bounding box center [408, 267] width 201 height 12
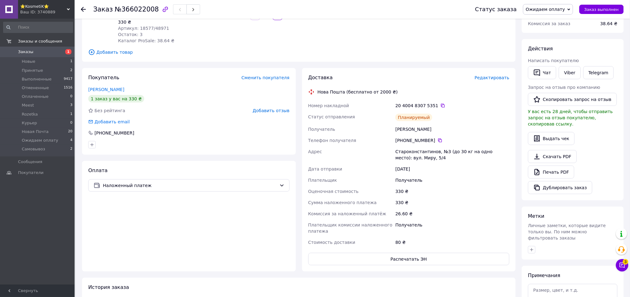
click at [550, 8] on span "Ожидаем оплату" at bounding box center [545, 9] width 39 height 5
click at [553, 58] on li "Новая Почта" at bounding box center [548, 61] width 49 height 9
drag, startPoint x: 432, startPoint y: 97, endPoint x: 391, endPoint y: 99, distance: 41.1
click at [391, 100] on div "Номер накладной 20 4004 8307 5351   Статус отправления Планируемый Получатель С…" at bounding box center [409, 174] width 204 height 148
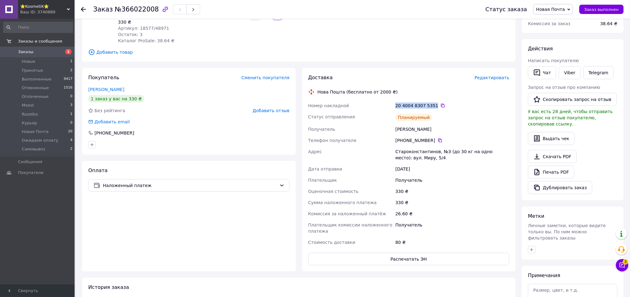
copy div "Номер накладной 20 4004 8307 5351"
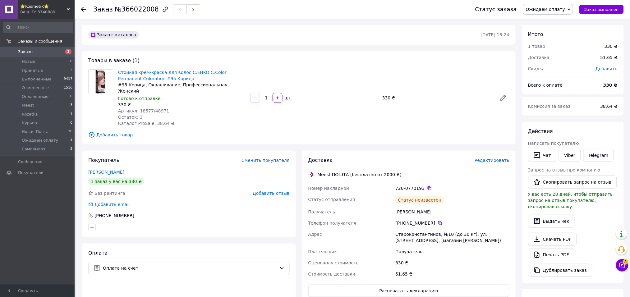
click at [36, 50] on span "Заказы" at bounding box center [37, 52] width 39 height 6
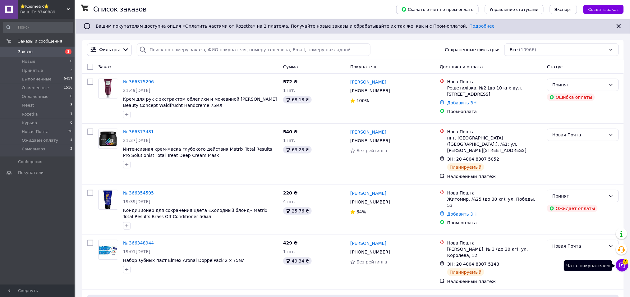
click at [622, 265] on icon at bounding box center [622, 265] width 5 height 5
